Goal: Task Accomplishment & Management: Use online tool/utility

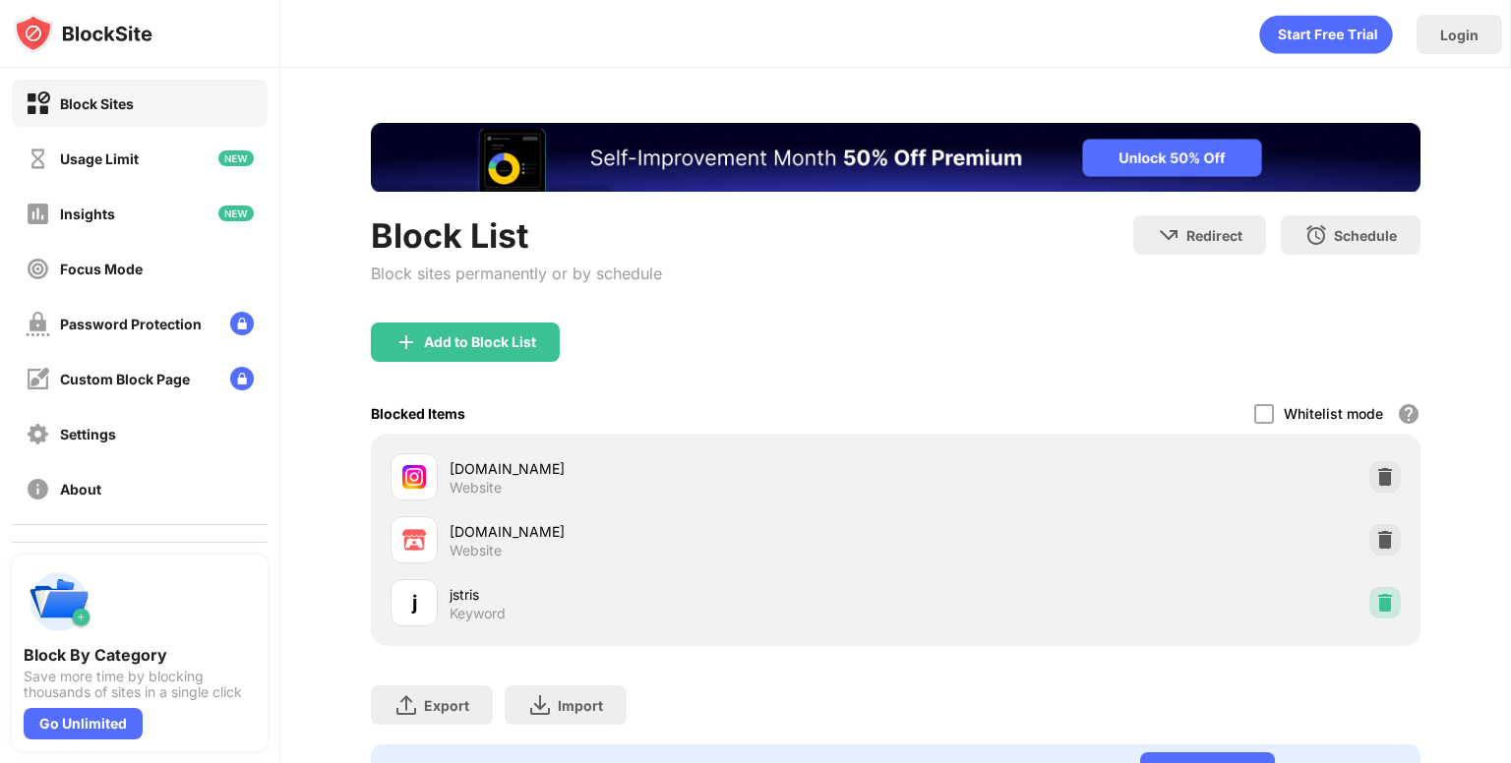
click at [1369, 615] on div at bounding box center [1384, 602] width 31 height 31
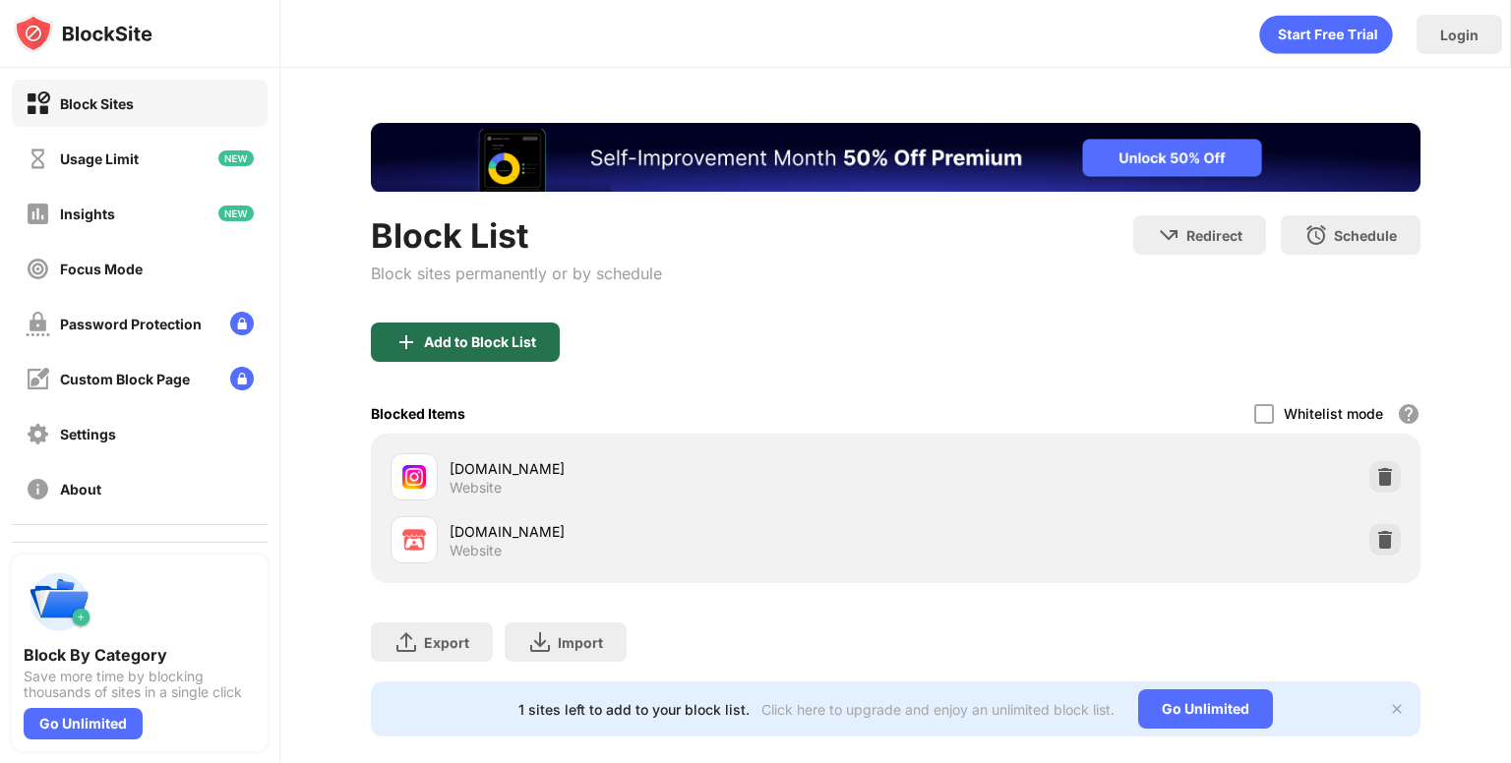
click at [489, 351] on div "Add to Block List" at bounding box center [465, 342] width 189 height 39
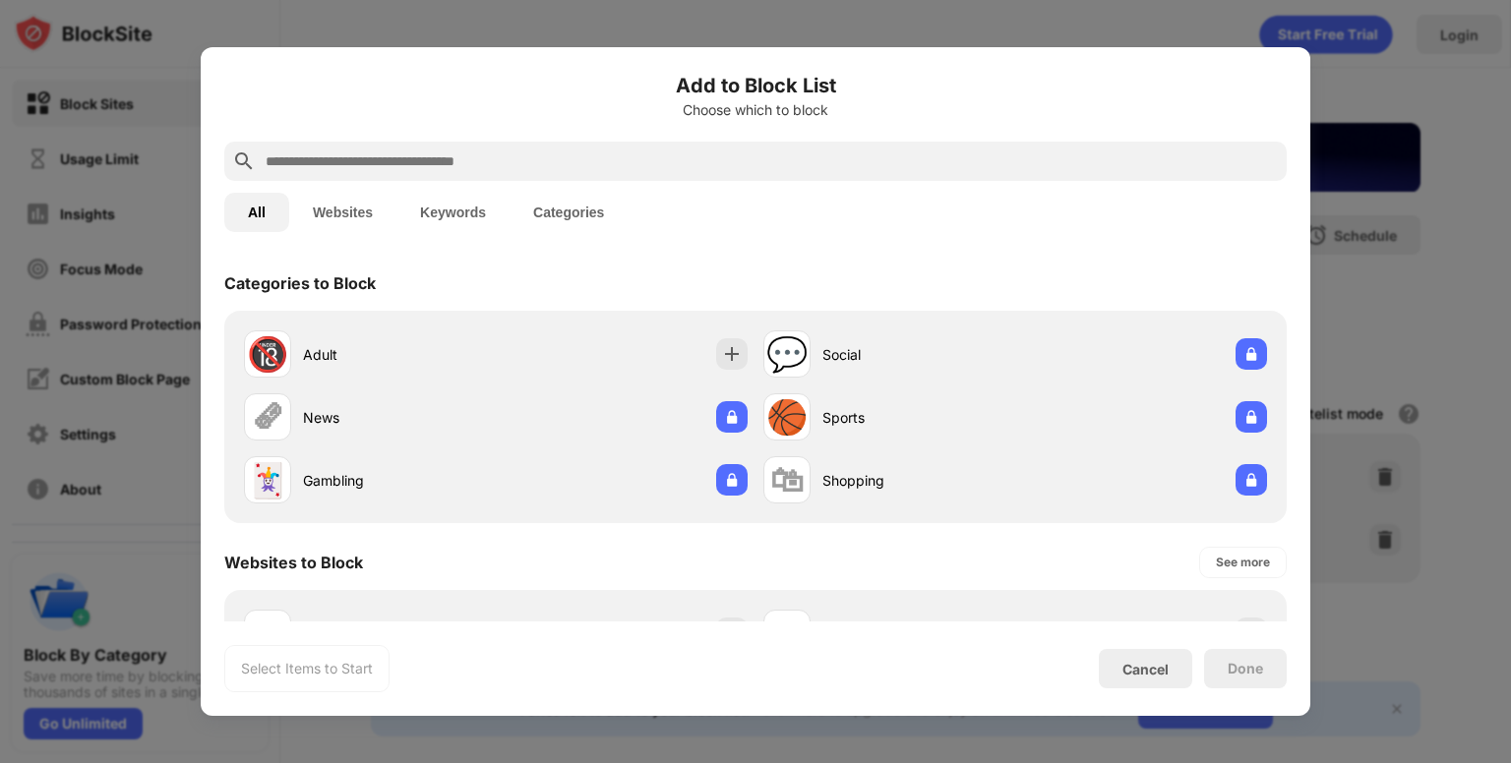
click at [425, 147] on div at bounding box center [755, 161] width 1062 height 39
click at [444, 162] on input "text" at bounding box center [771, 162] width 1015 height 24
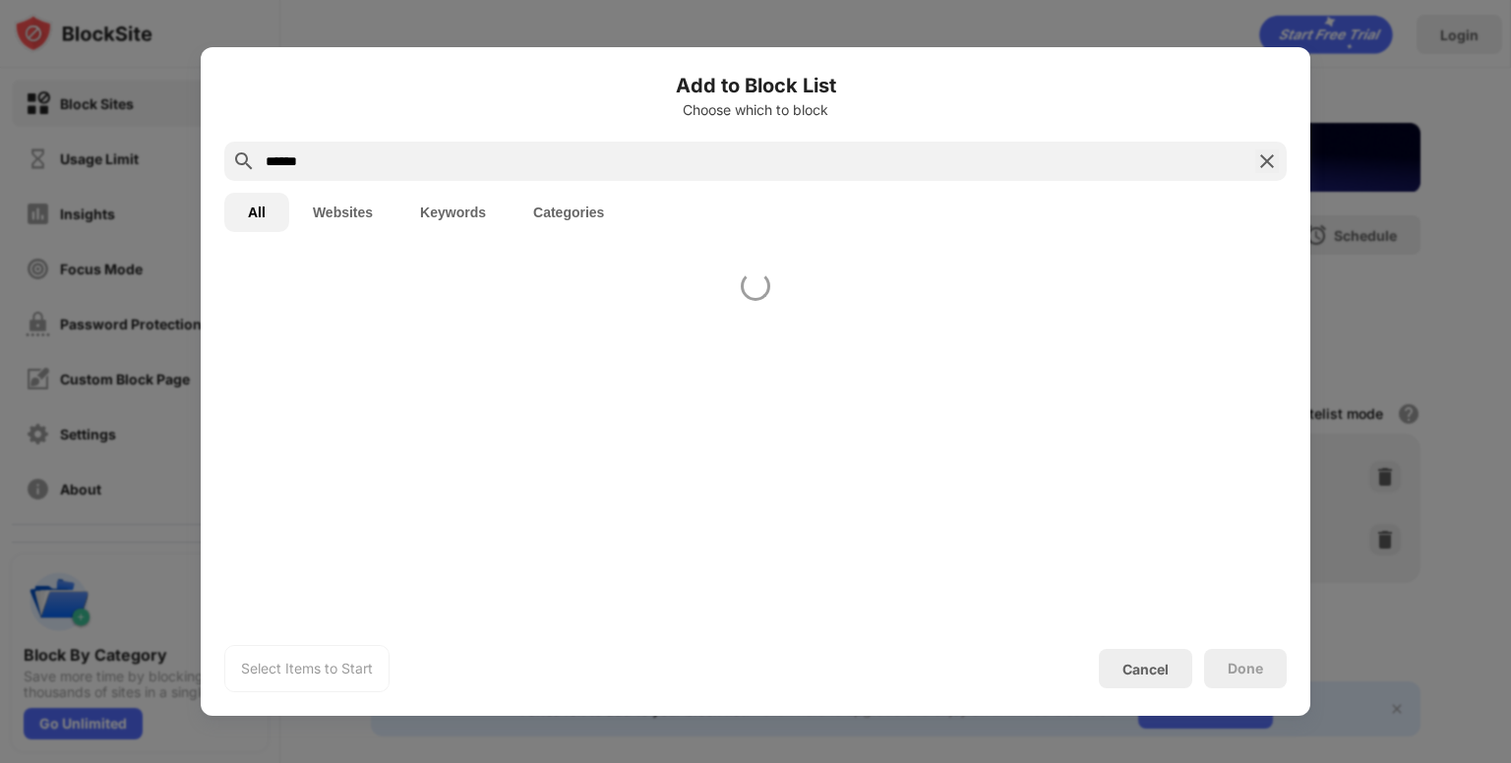
type input "******"
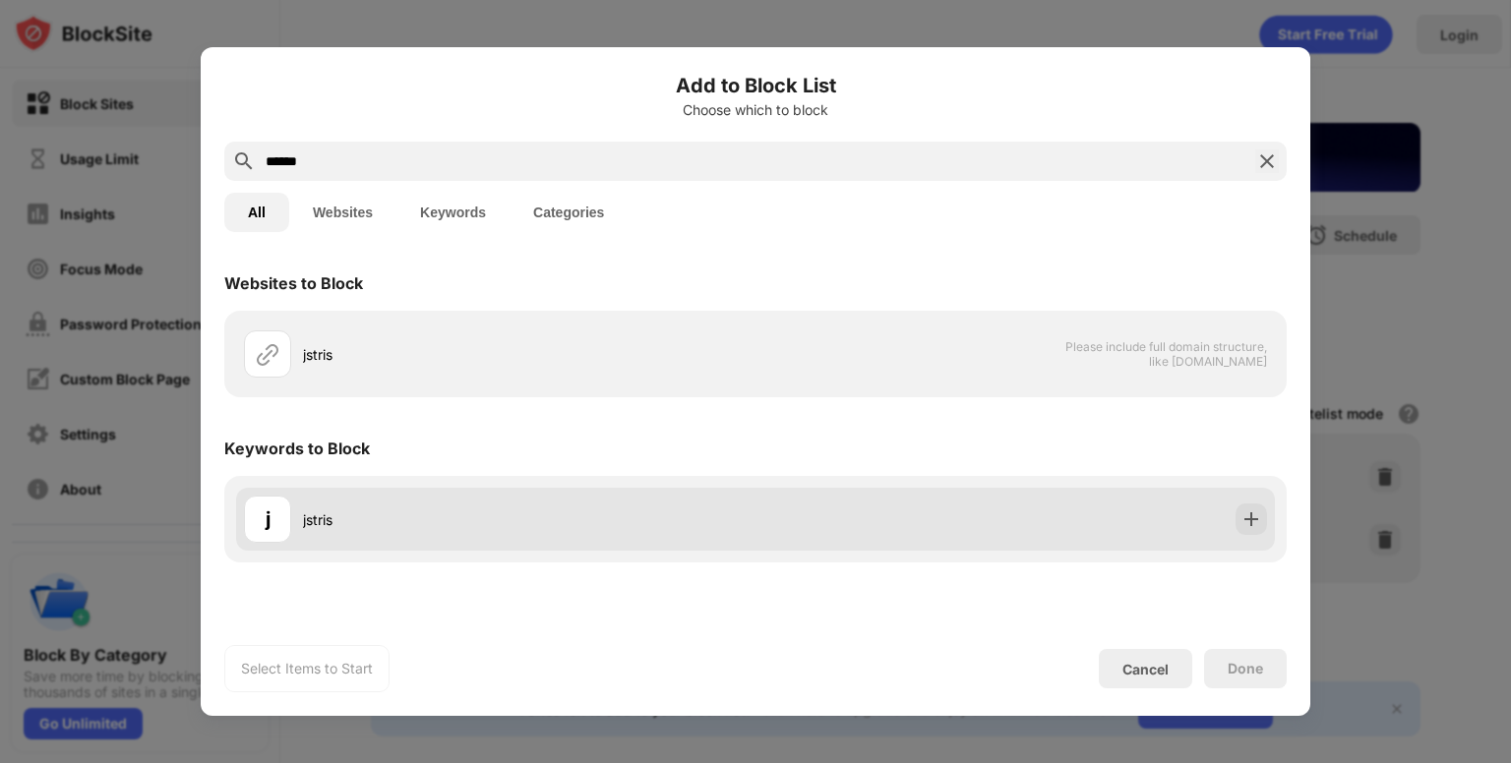
click at [1248, 519] on img at bounding box center [1252, 520] width 20 height 20
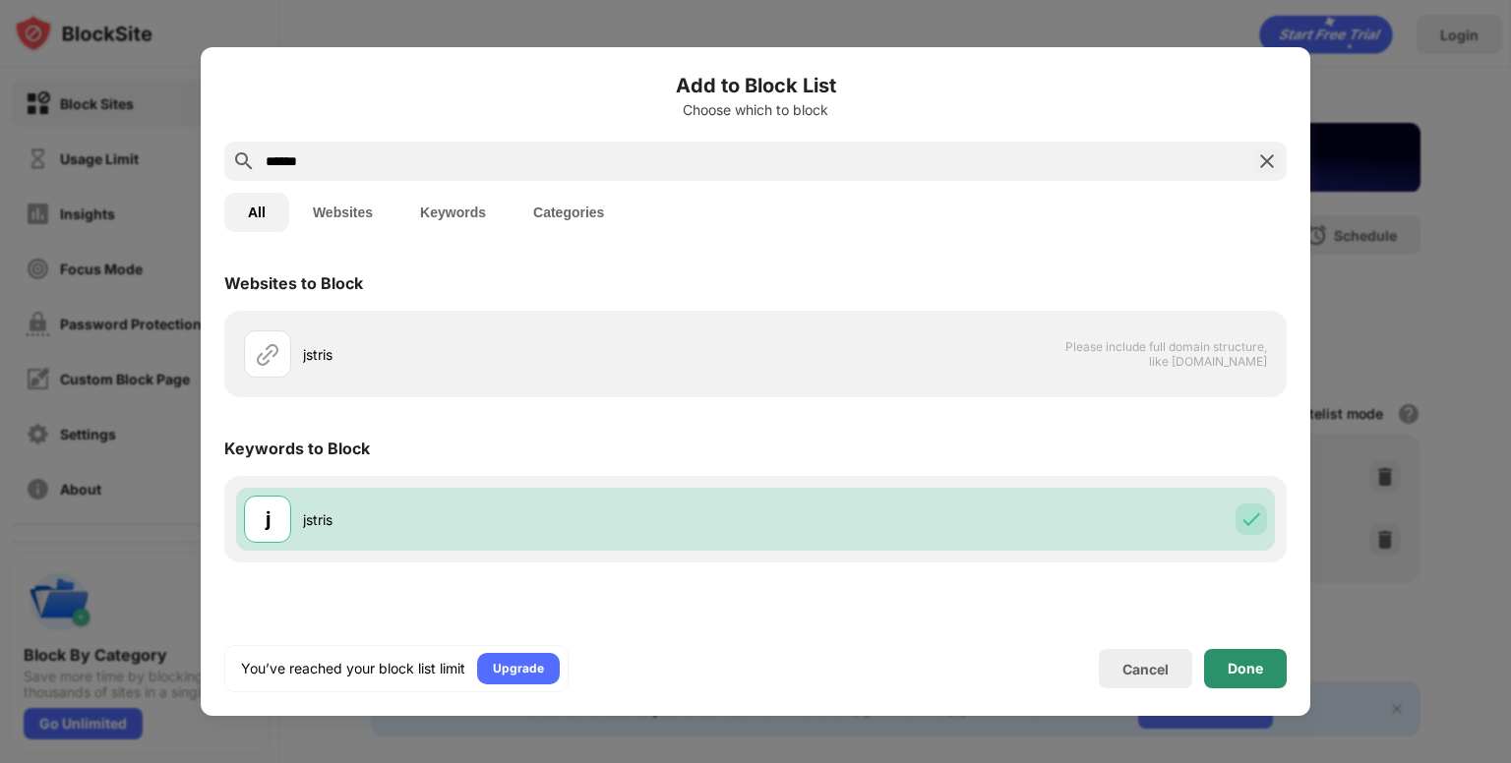
click at [1243, 651] on div "Done" at bounding box center [1245, 668] width 83 height 39
